Goal: Find specific page/section

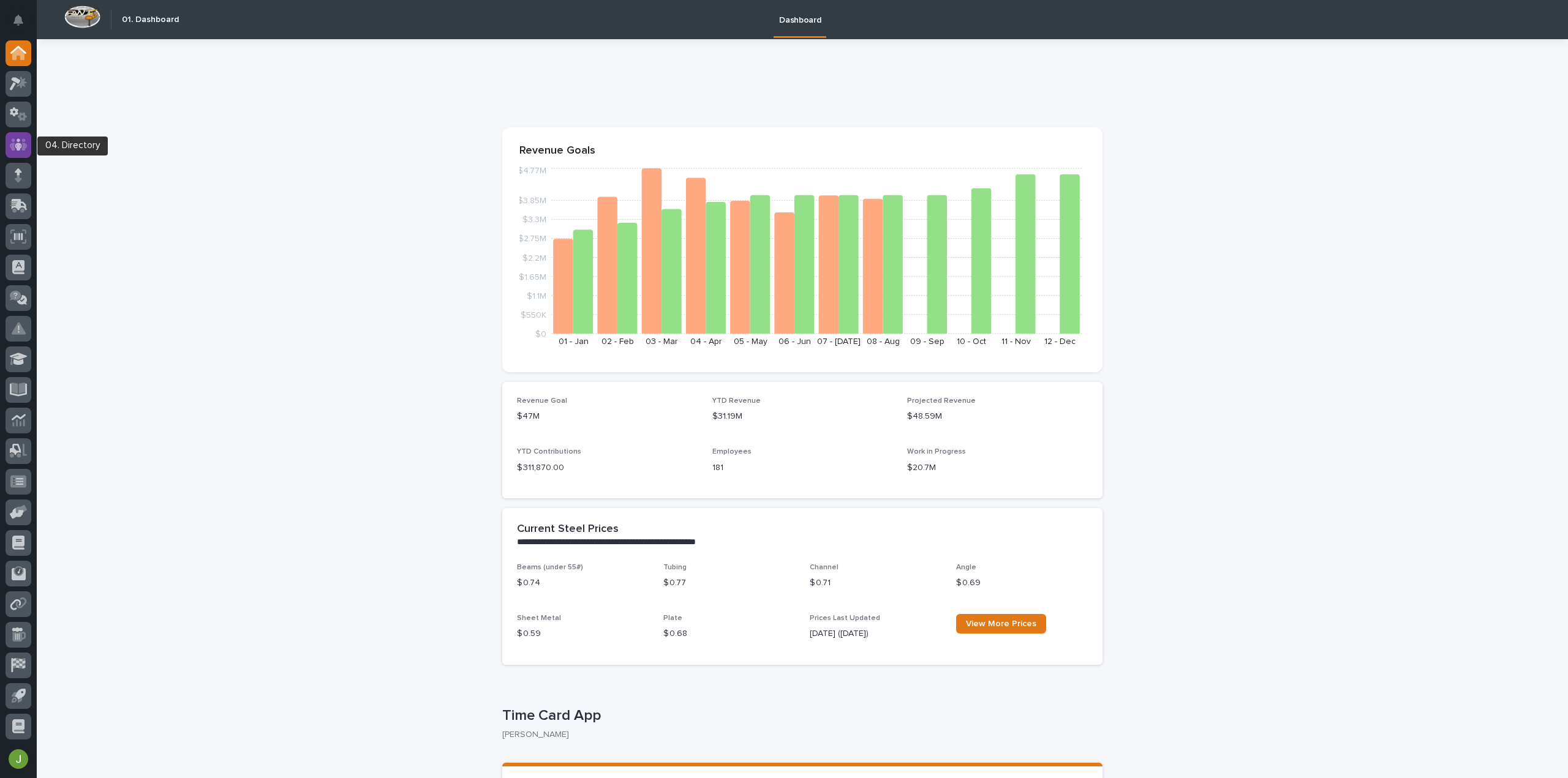
click at [20, 146] on icon at bounding box center [18, 144] width 7 height 13
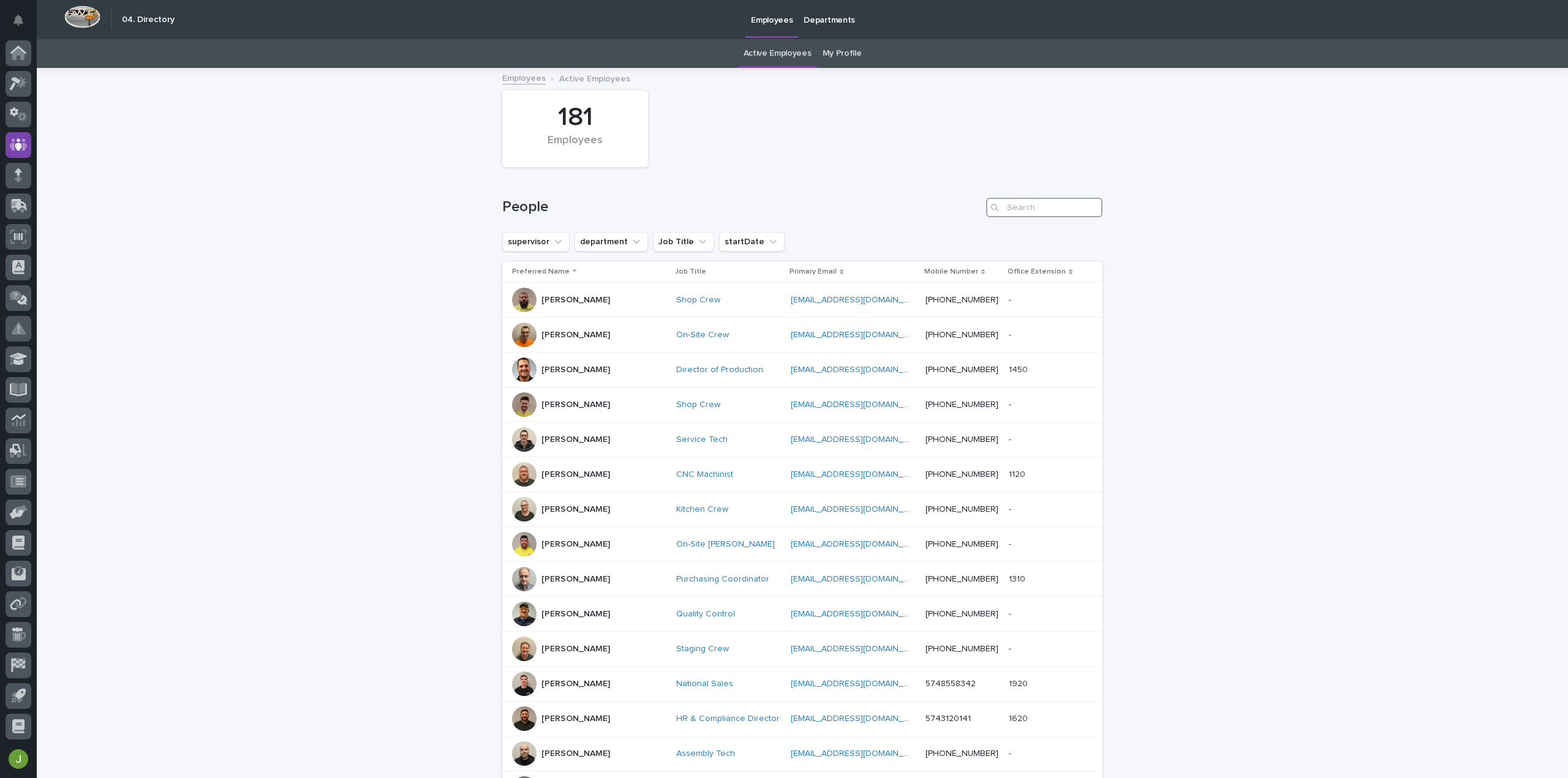
click at [1012, 200] on input "Search" at bounding box center [1044, 207] width 116 height 20
click at [631, 236] on icon "department" at bounding box center [636, 242] width 13 height 13
click at [654, 373] on p "Marketing" at bounding box center [652, 374] width 133 height 9
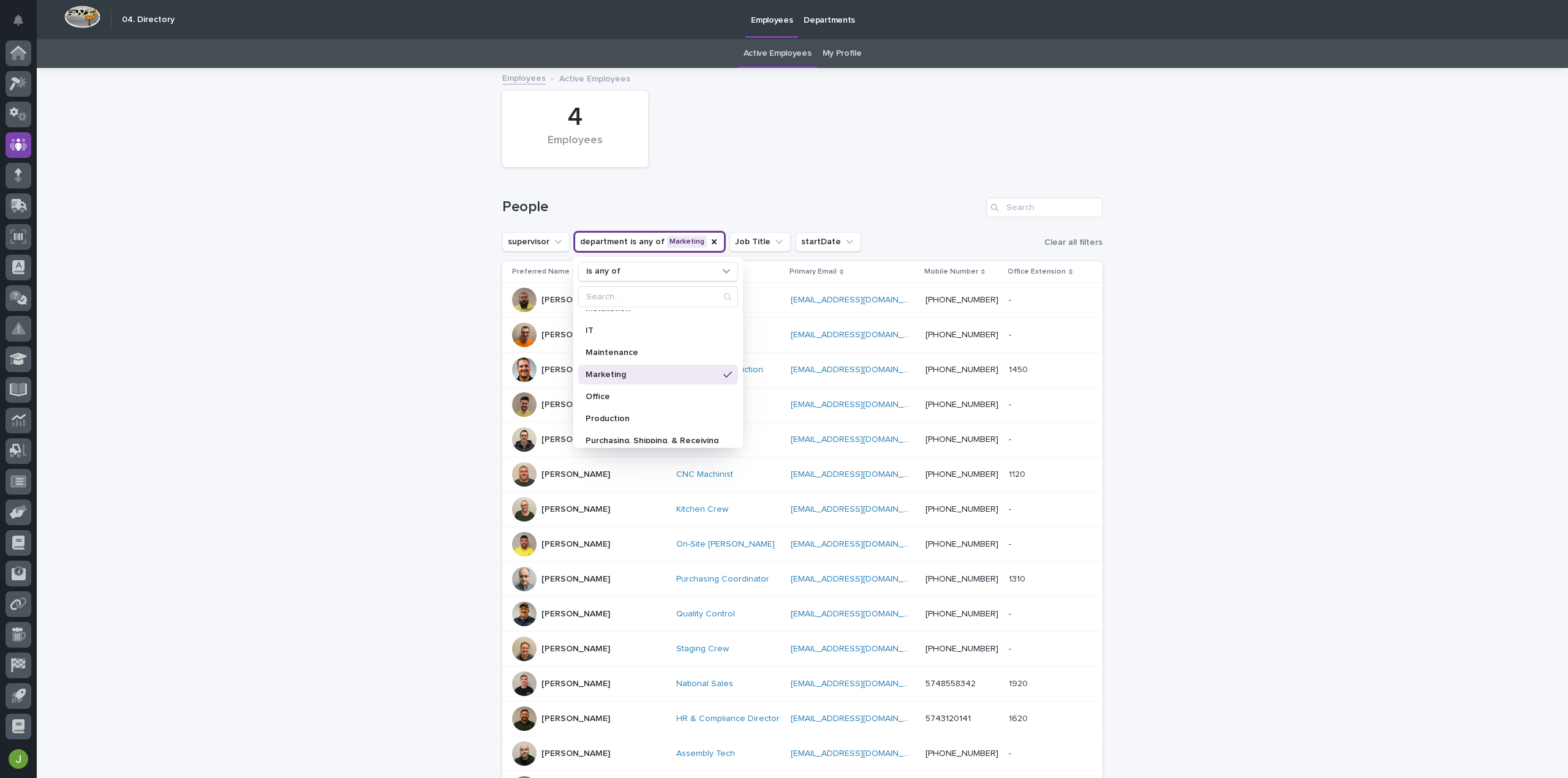
click at [1148, 379] on div "Loading... Saving… Loading... Saving… 4 Employees People supervisor department …" at bounding box center [802, 580] width 1531 height 1022
